Goal: Information Seeking & Learning: Find specific page/section

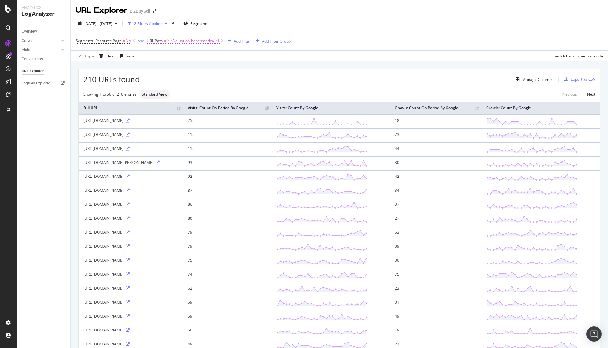
click at [187, 40] on span "^.*/valuation-benchmarks/.*$" at bounding box center [193, 41] width 53 height 9
type input "most-profitable-businesses"
click at [220, 80] on div "Apply" at bounding box center [217, 80] width 10 height 5
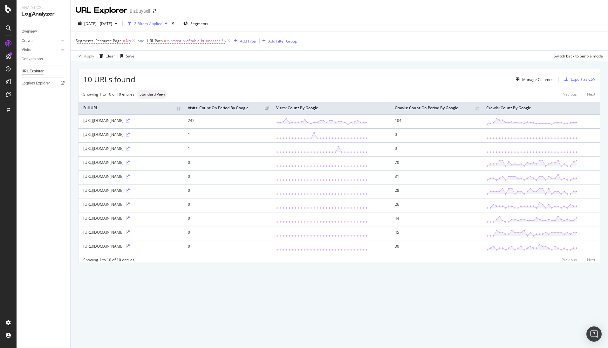
click at [126, 249] on icon at bounding box center [128, 247] width 4 height 4
